Goal: Register for event/course

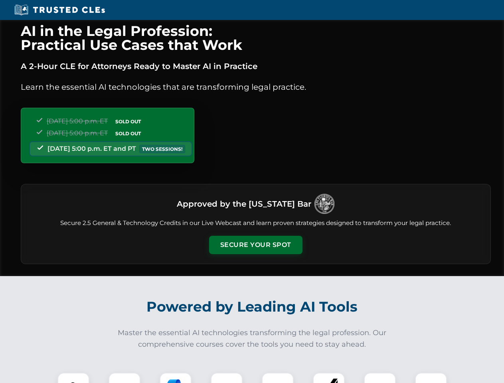
click at [256, 245] on button "Secure Your Spot" at bounding box center [255, 245] width 93 height 18
click at [73, 378] on img at bounding box center [73, 388] width 23 height 23
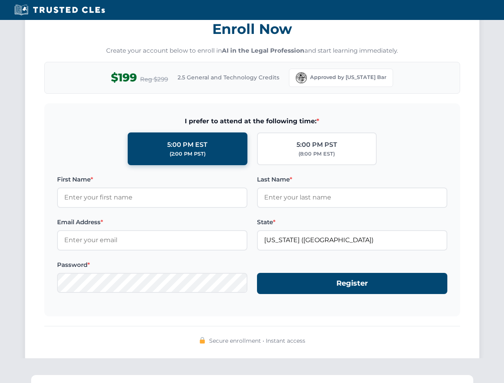
scroll to position [784, 0]
